Goal: Information Seeking & Learning: Learn about a topic

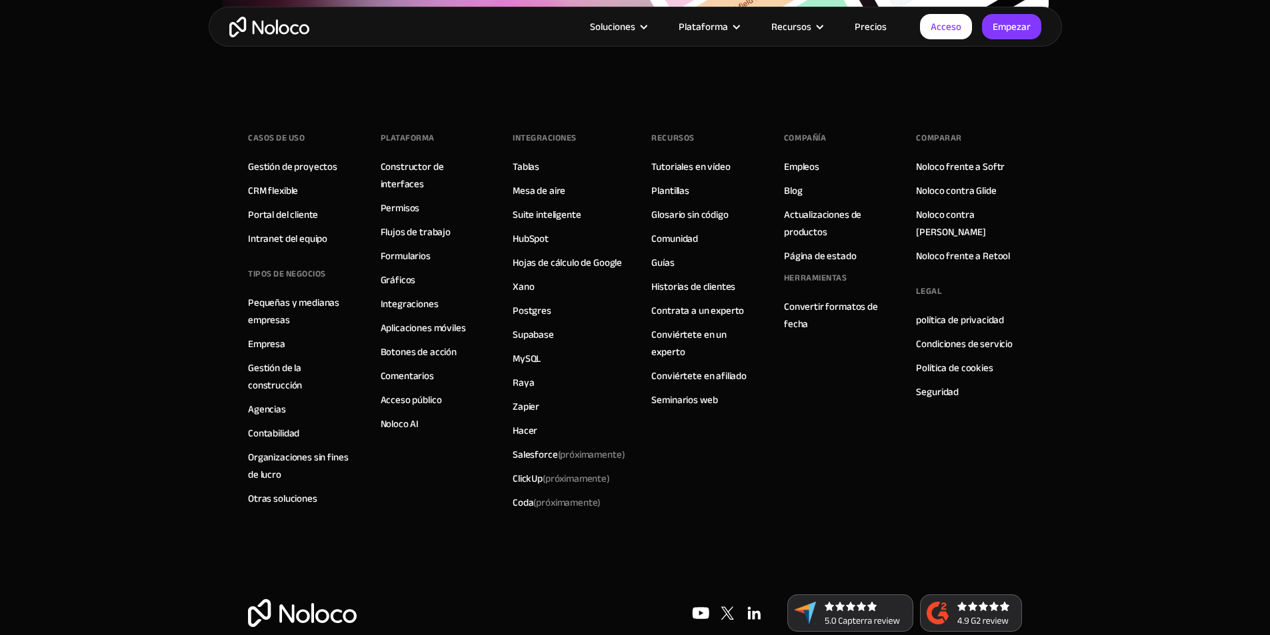
scroll to position [5702, 0]
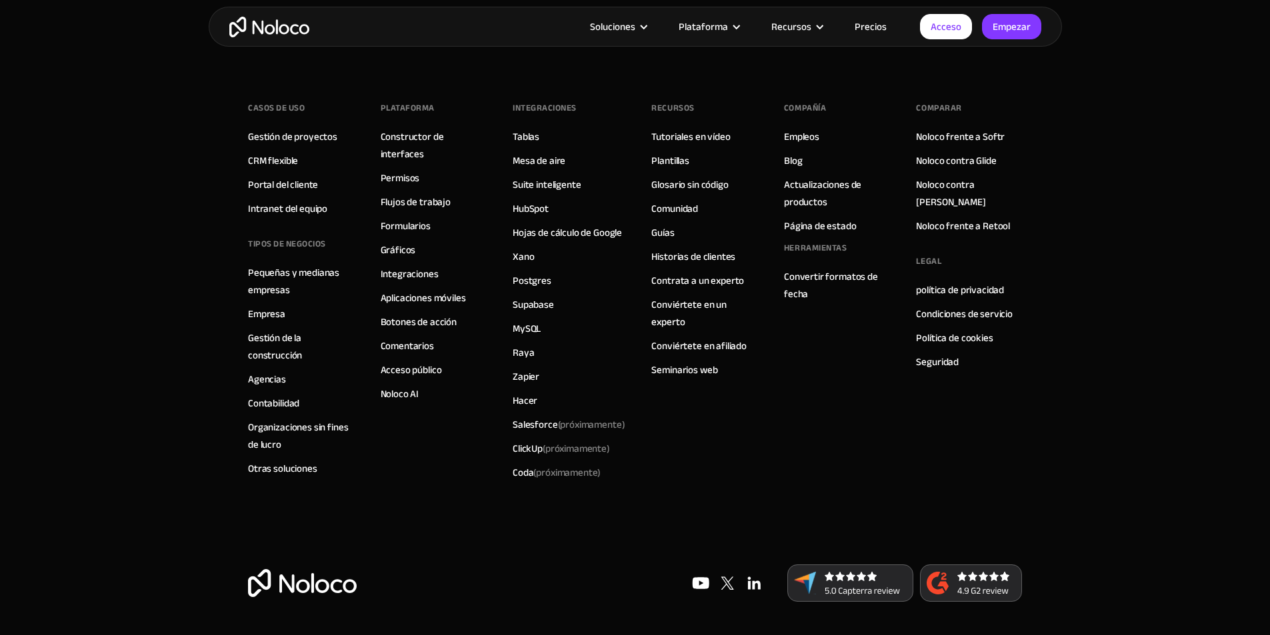
click at [876, 27] on font "Precios" at bounding box center [871, 26] width 32 height 19
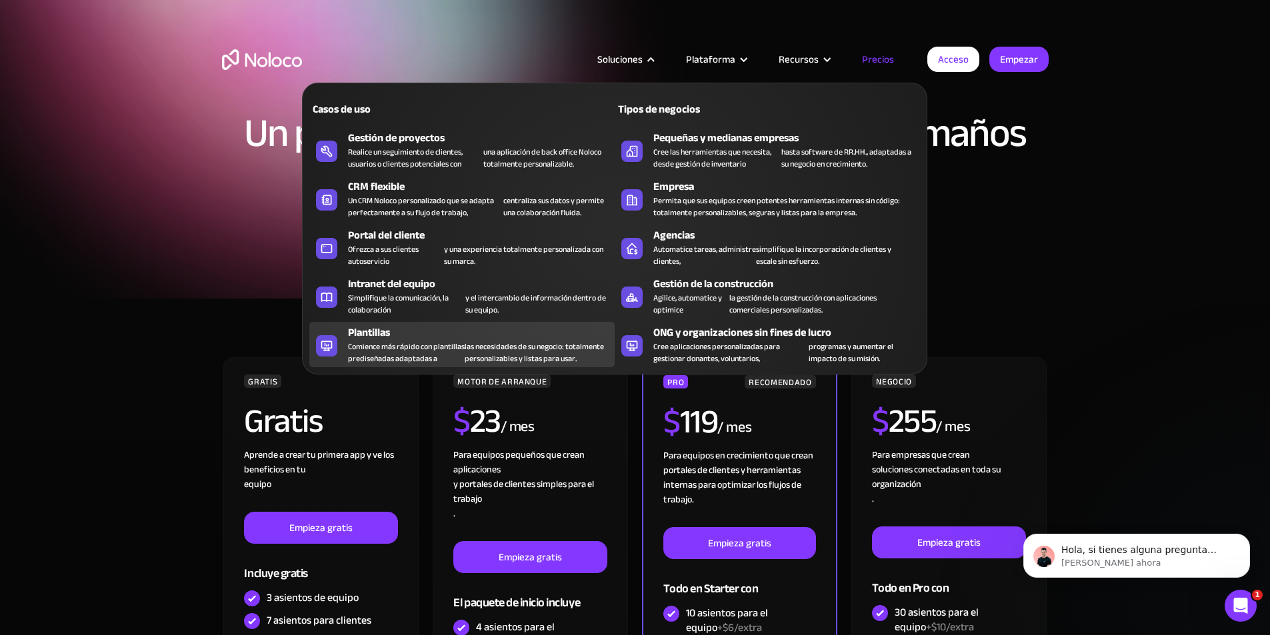
click at [373, 353] on font "Comience más rápido con plantillas prediseñadas adaptadas a" at bounding box center [406, 352] width 117 height 27
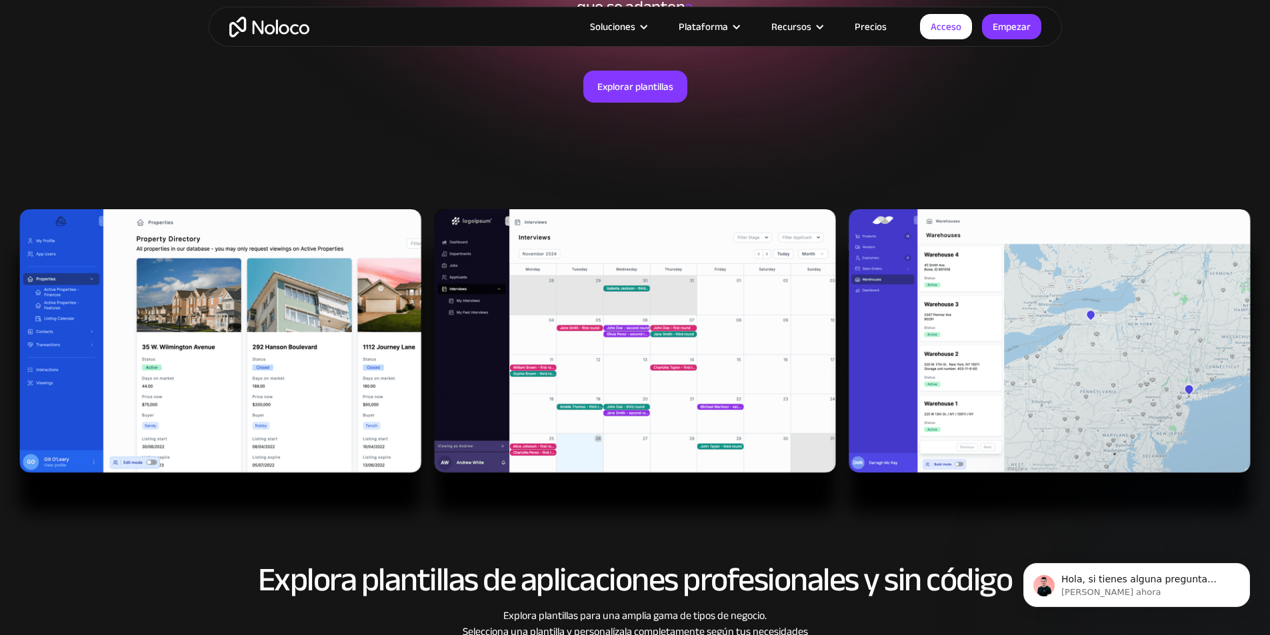
scroll to position [178, 0]
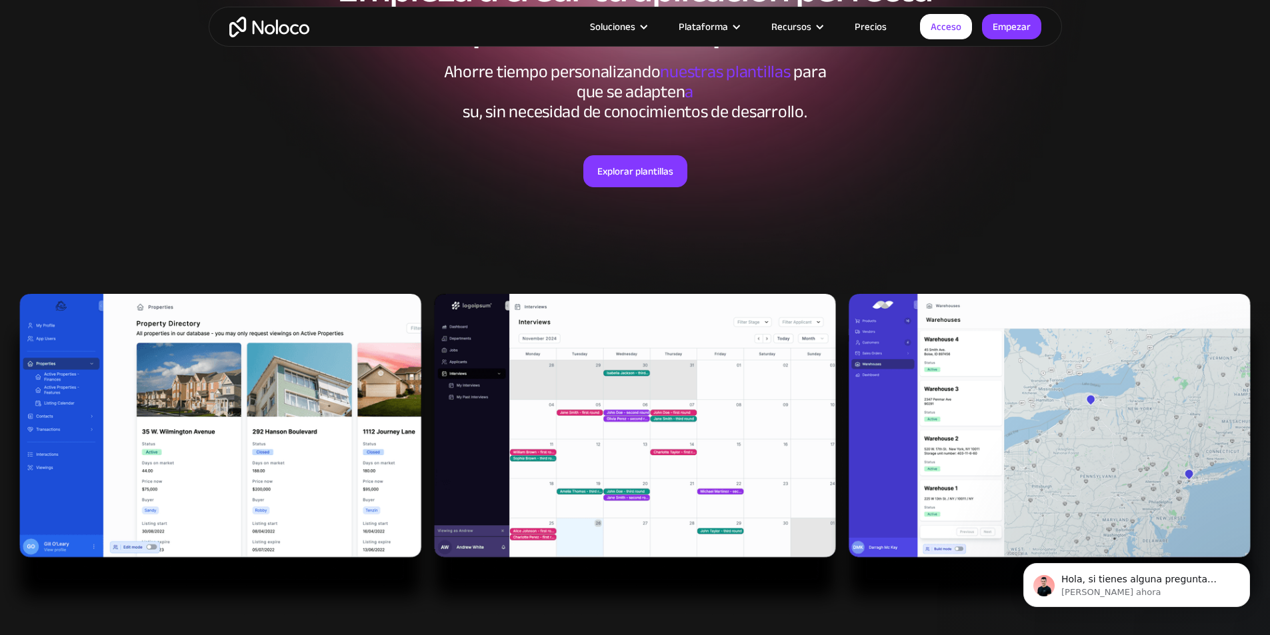
click at [611, 385] on img at bounding box center [635, 455] width 1270 height 323
click at [613, 171] on font "Explorar plantillas" at bounding box center [635, 171] width 76 height 19
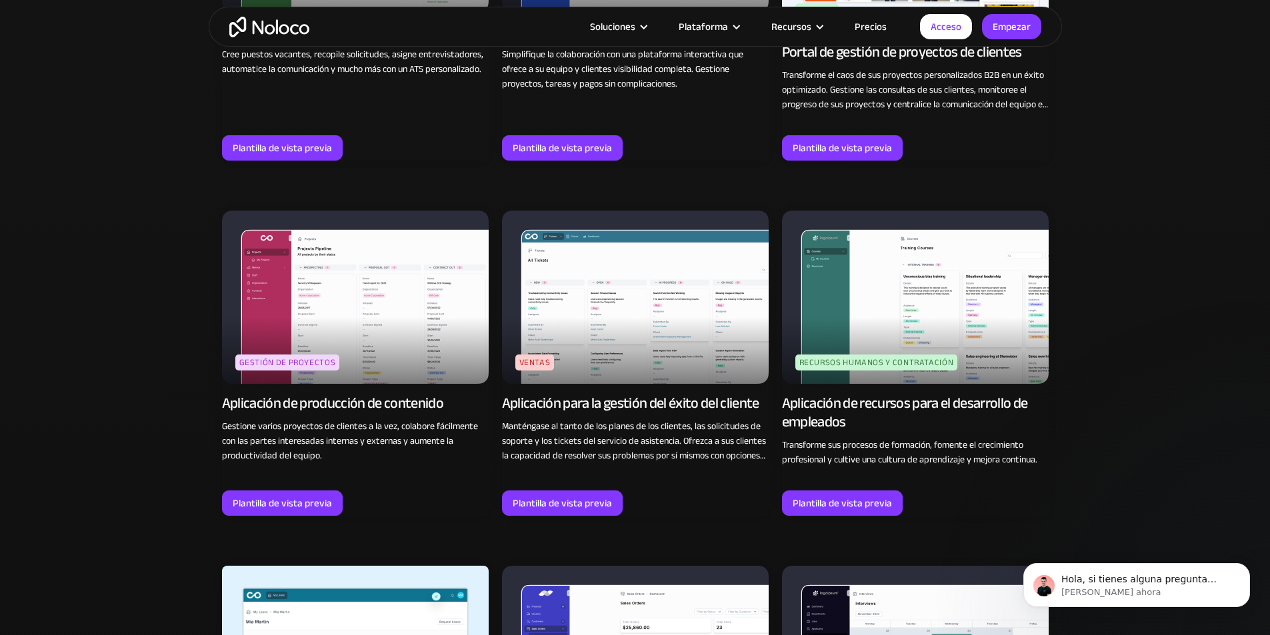
scroll to position [989, 0]
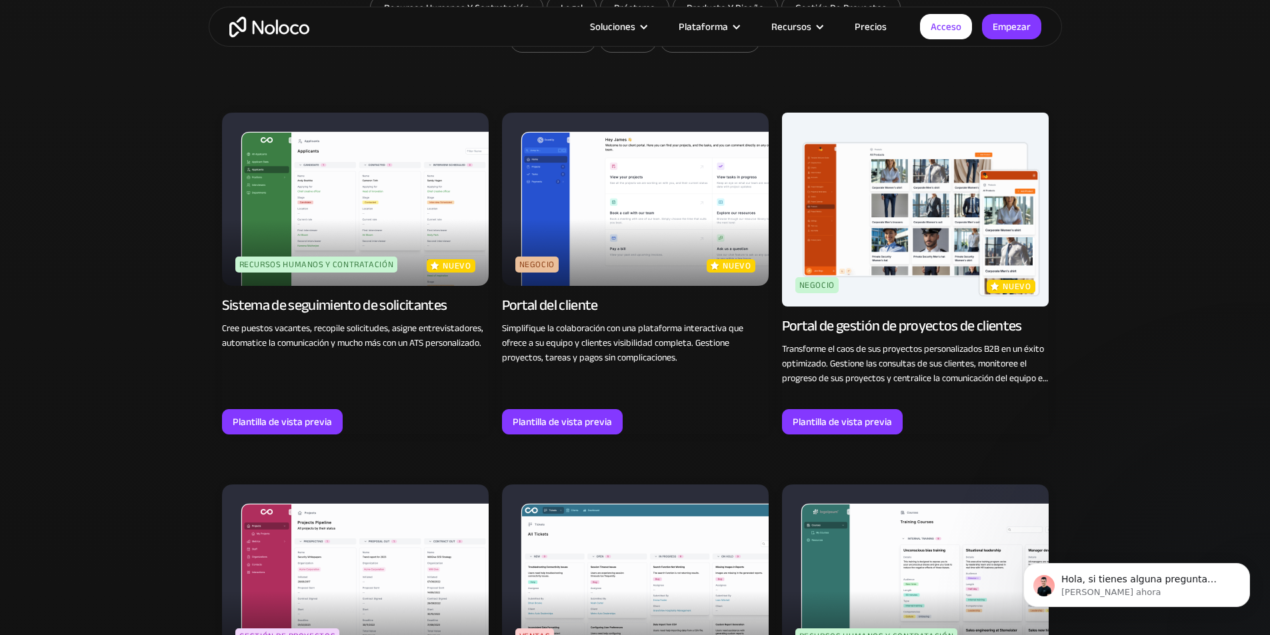
click at [594, 261] on img at bounding box center [635, 199] width 267 height 173
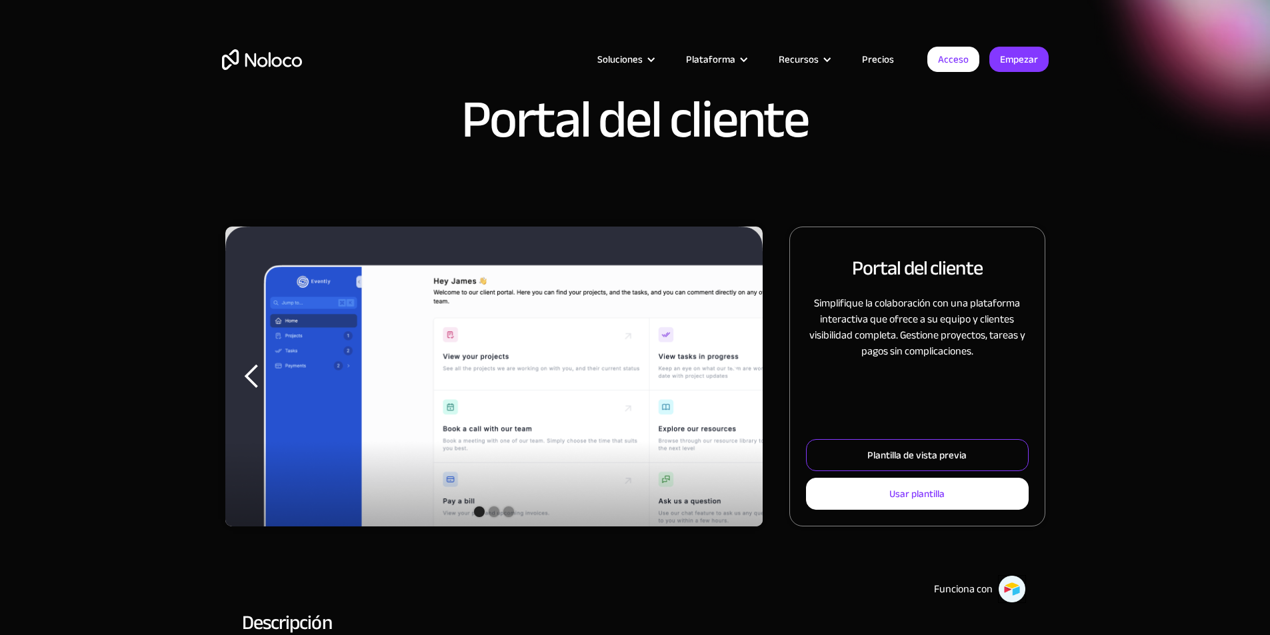
click at [893, 465] on font "Plantilla de vista previa" at bounding box center [916, 455] width 99 height 19
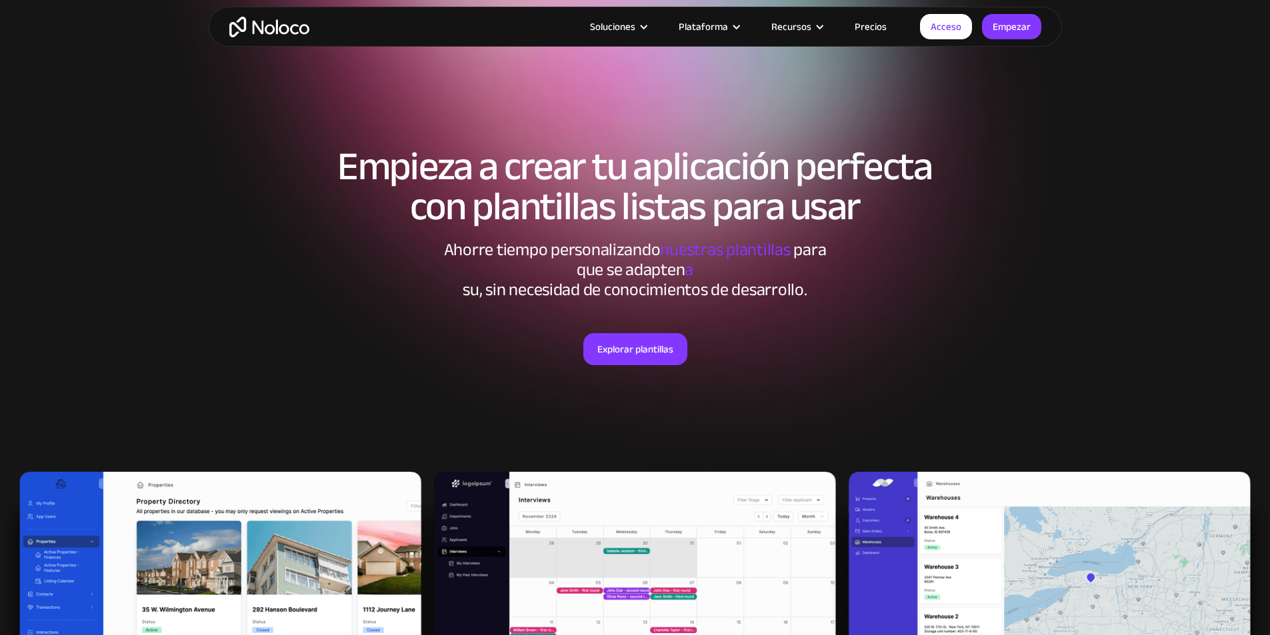
scroll to position [178, 0]
